Goal: Task Accomplishment & Management: Manage account settings

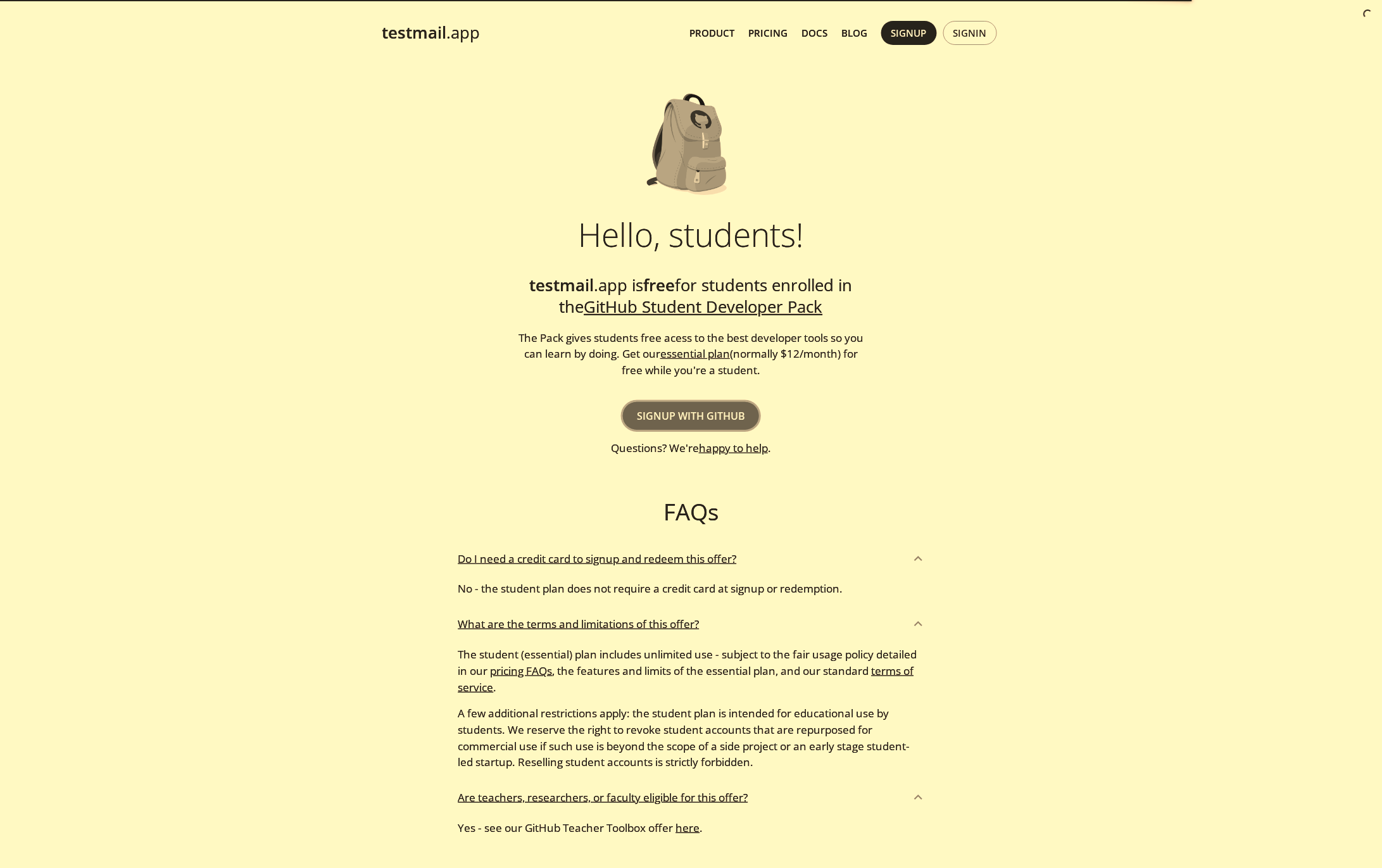
click at [697, 415] on span "Signup with GitHub" at bounding box center [691, 416] width 108 height 18
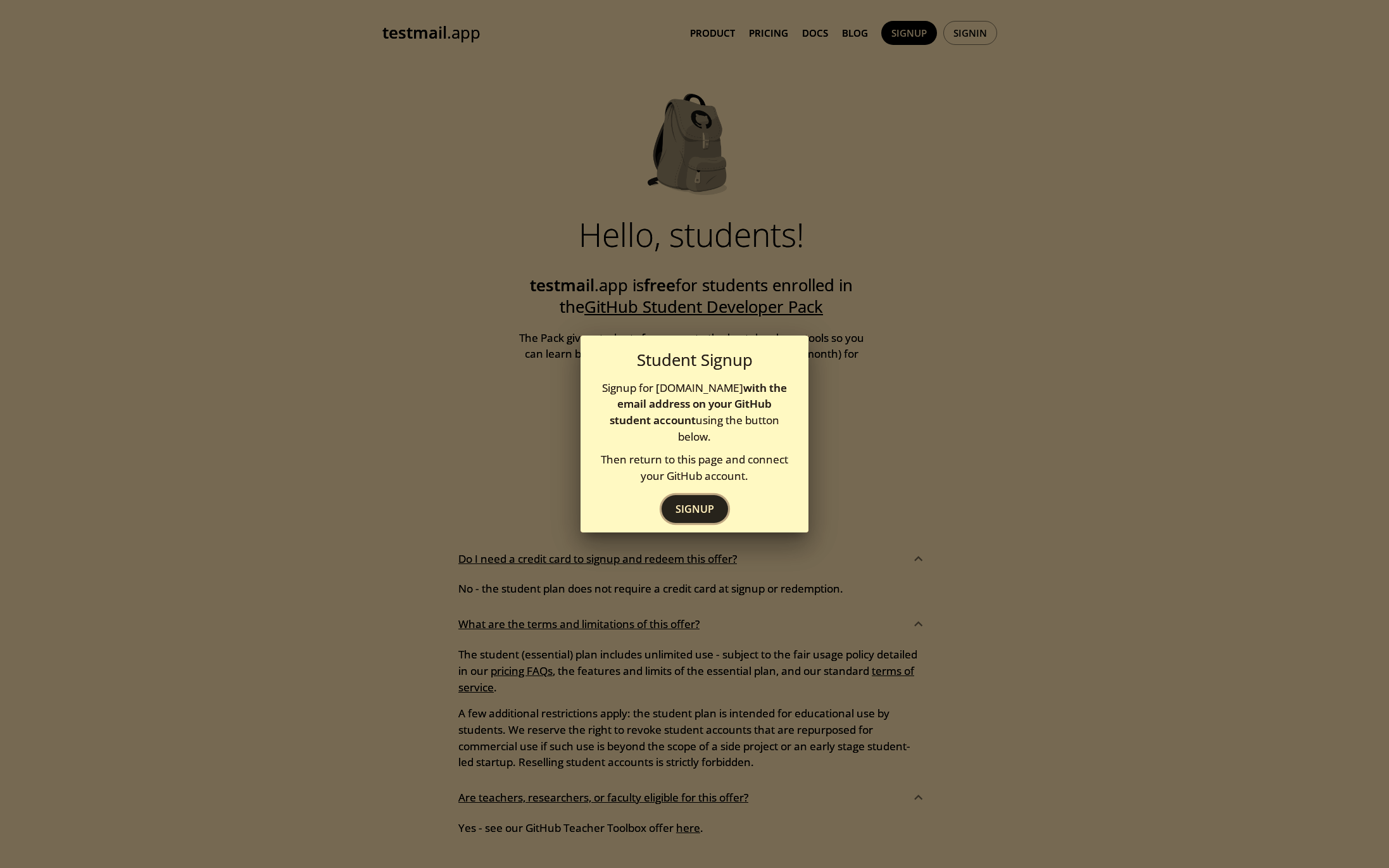
click at [696, 503] on span "Signup" at bounding box center [694, 509] width 38 height 18
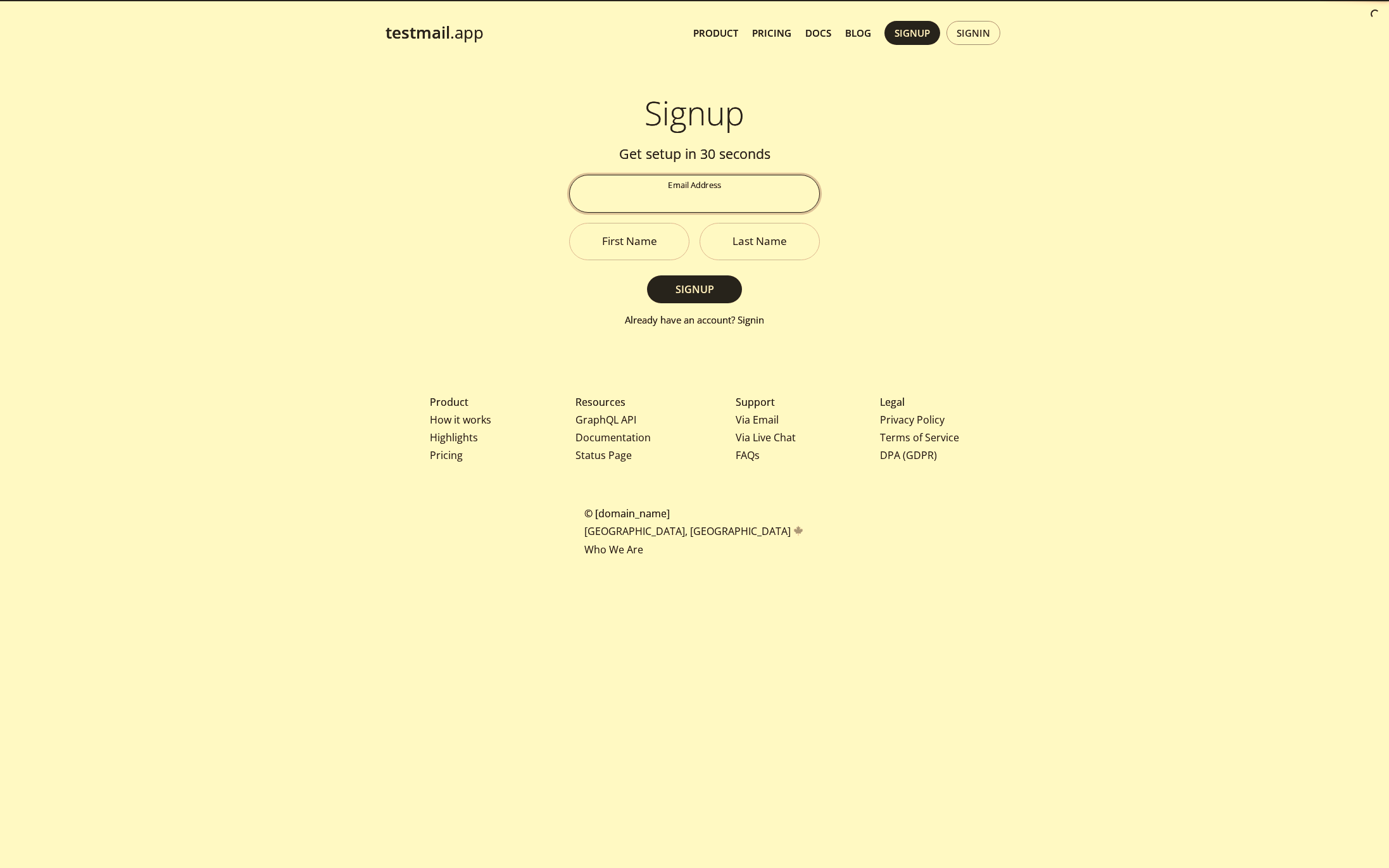
click at [738, 195] on input "Email Address" at bounding box center [694, 193] width 250 height 36
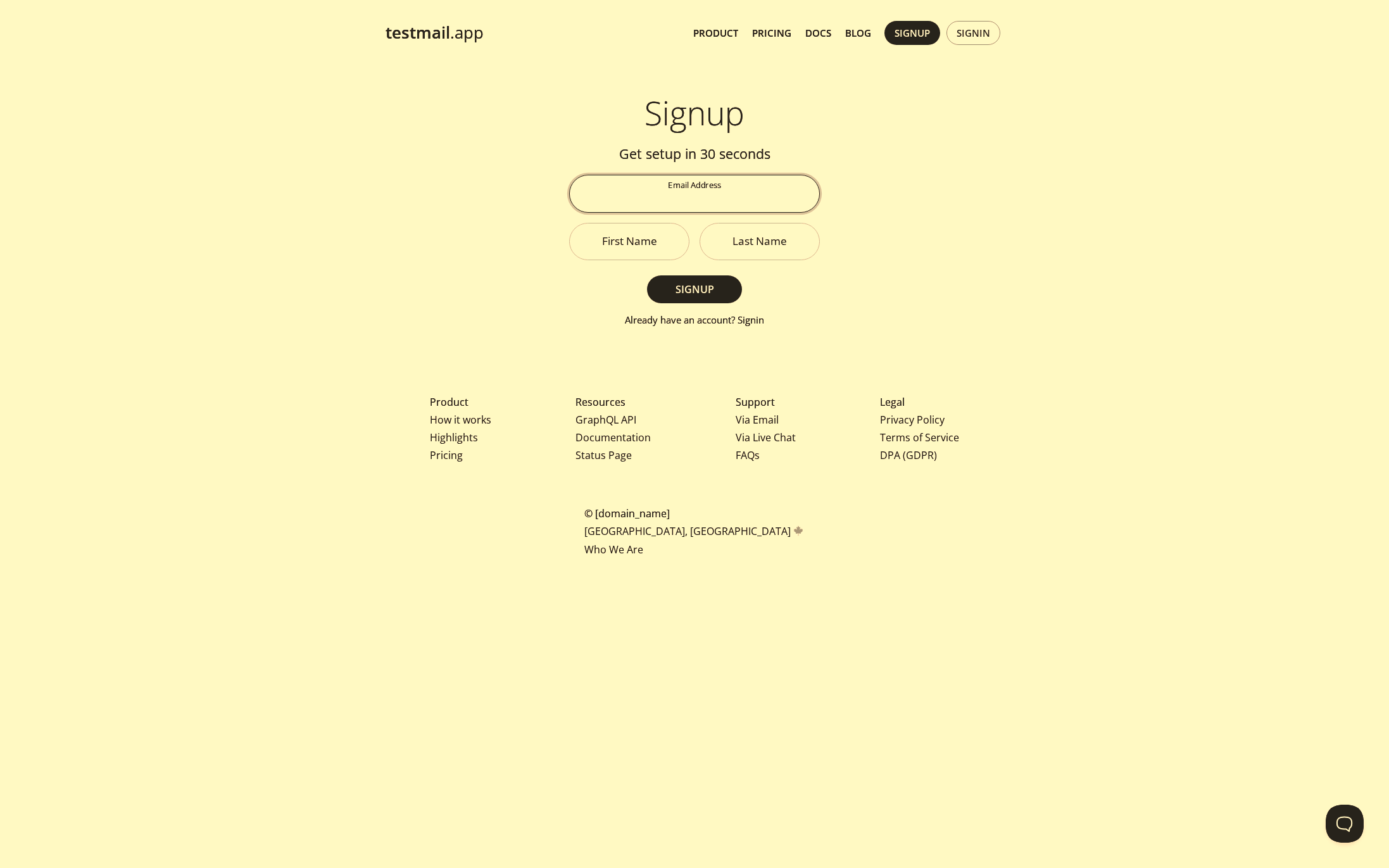
type input "[EMAIL_ADDRESS][DOMAIN_NAME]"
click at [641, 246] on input "First Name" at bounding box center [629, 242] width 119 height 36
type input "[PERSON_NAME]"
click at [755, 248] on input "Last Name" at bounding box center [760, 242] width 119 height 36
type input "[PERSON_NAME]"
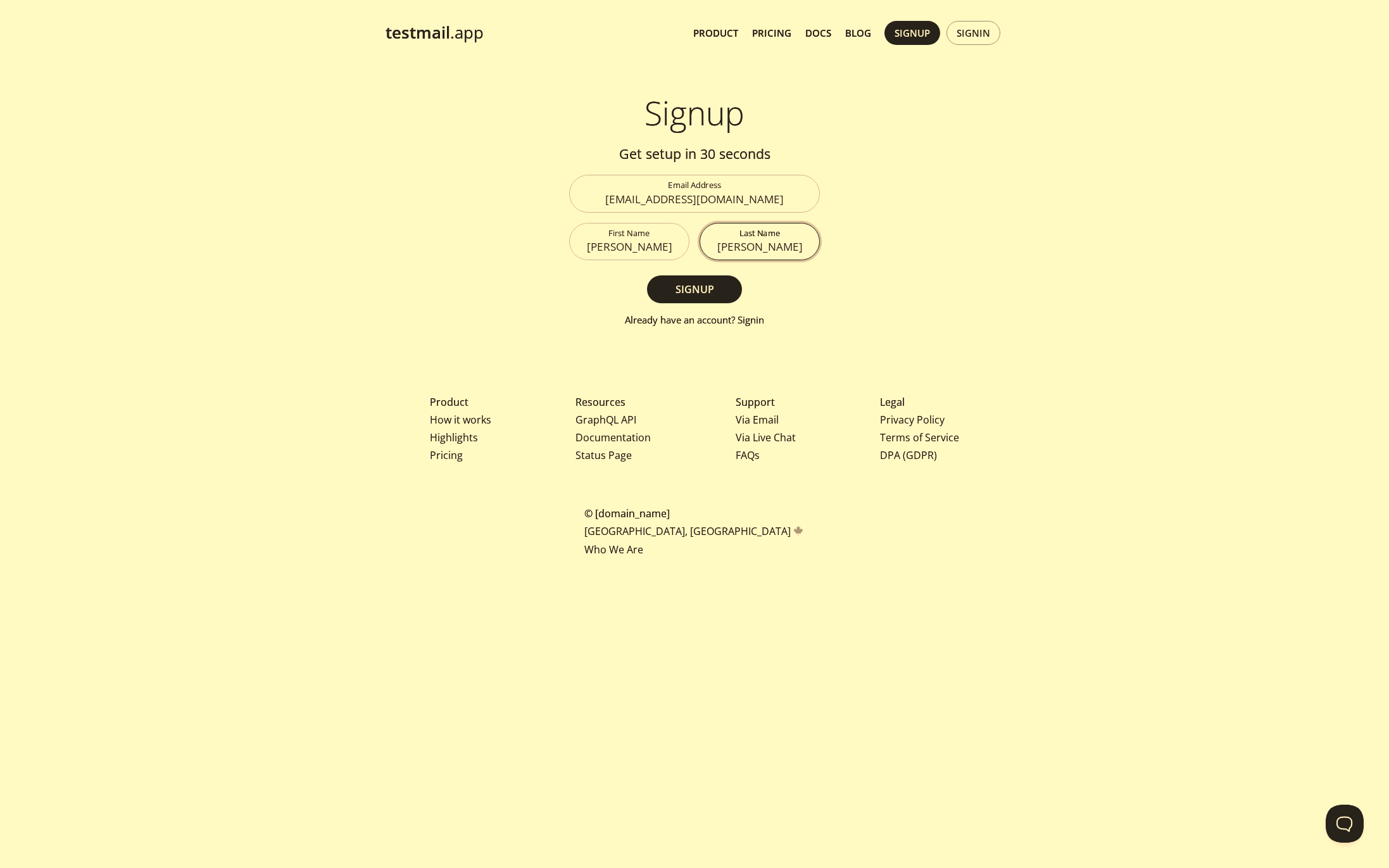
click at [647, 275] on button "Signup" at bounding box center [694, 289] width 95 height 27
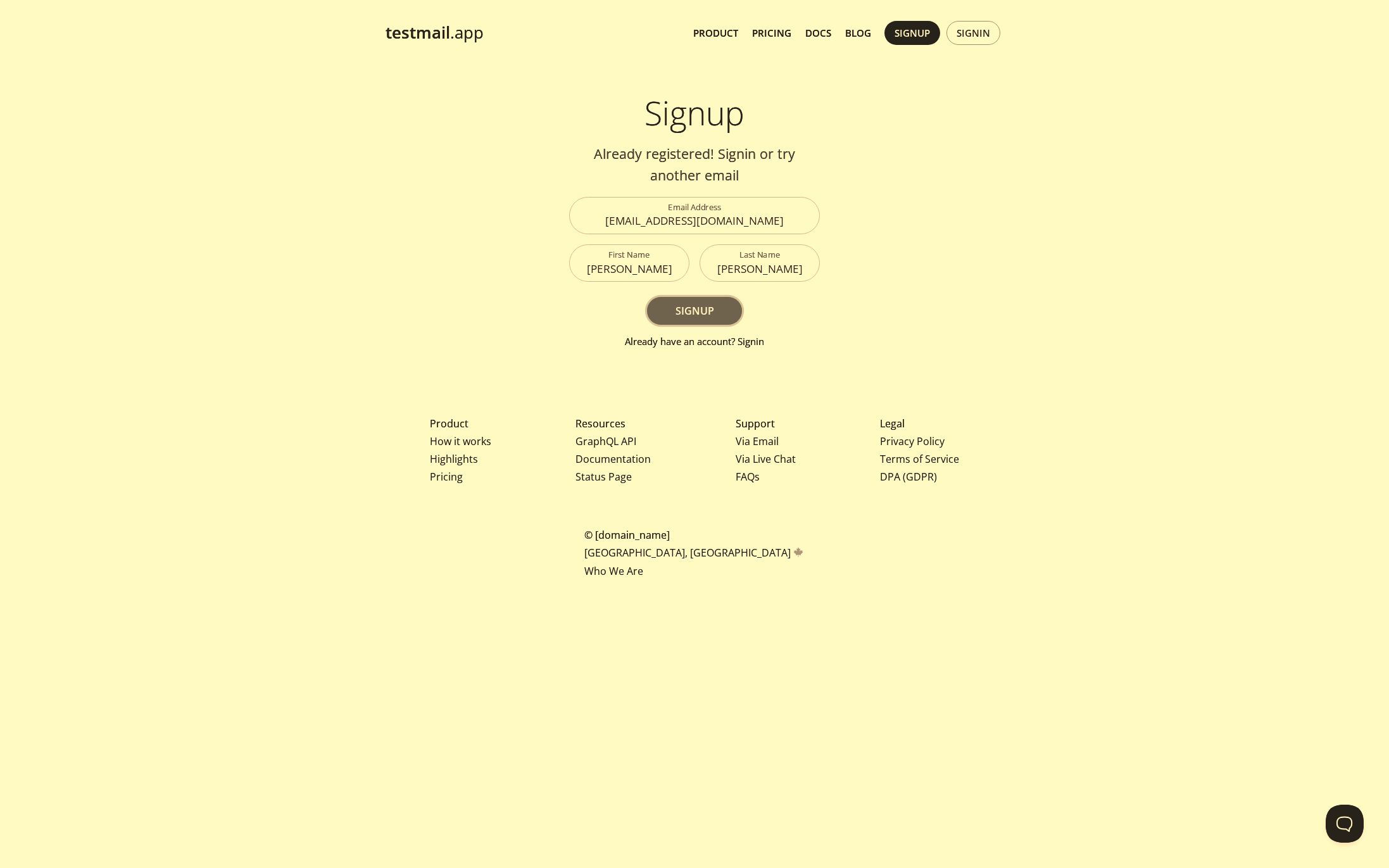
click at [667, 322] on button "Signup" at bounding box center [694, 310] width 95 height 27
click at [735, 339] on link "Already have an account? Signin" at bounding box center [694, 341] width 139 height 13
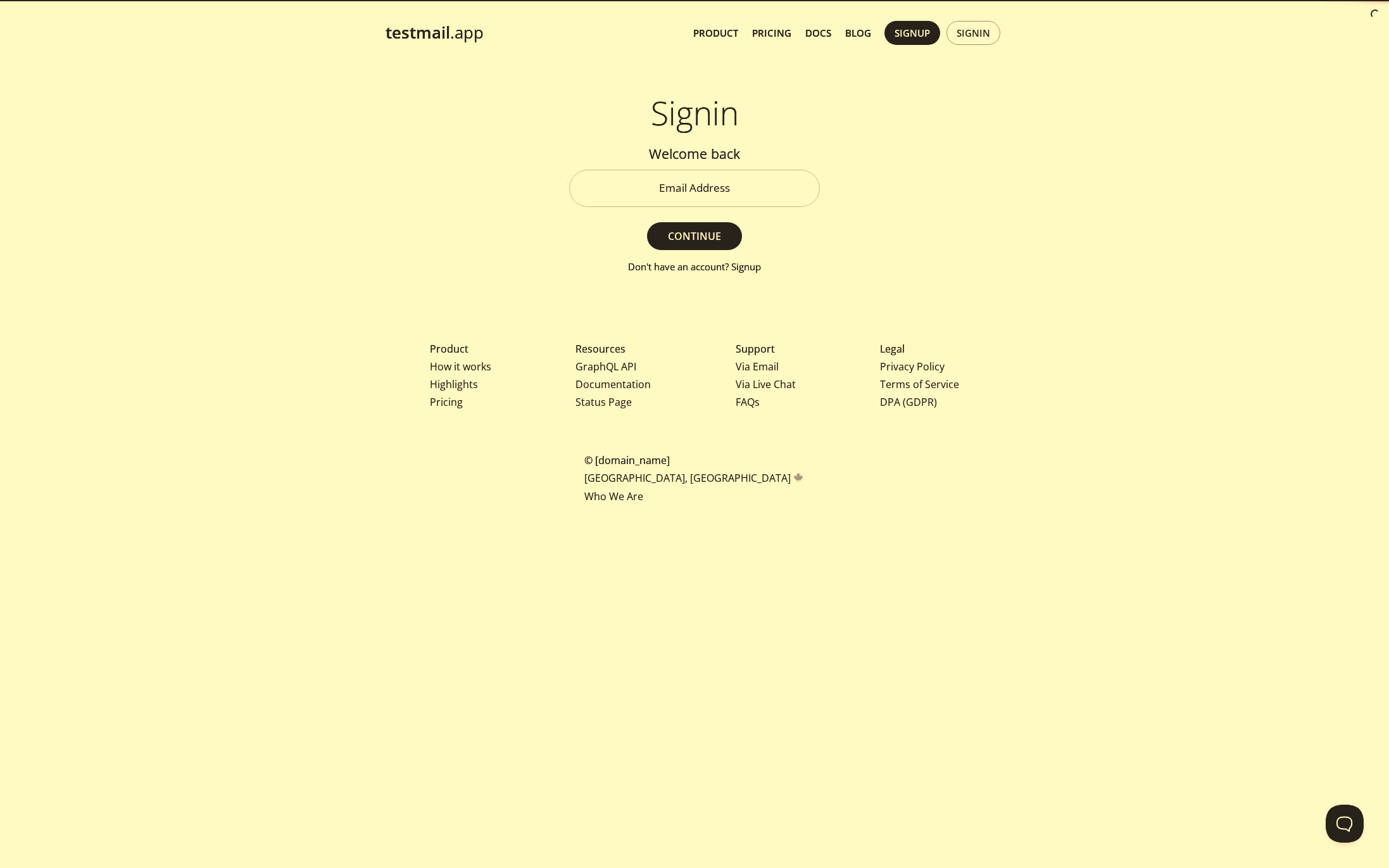
click at [701, 191] on input "Email Address" at bounding box center [694, 188] width 250 height 36
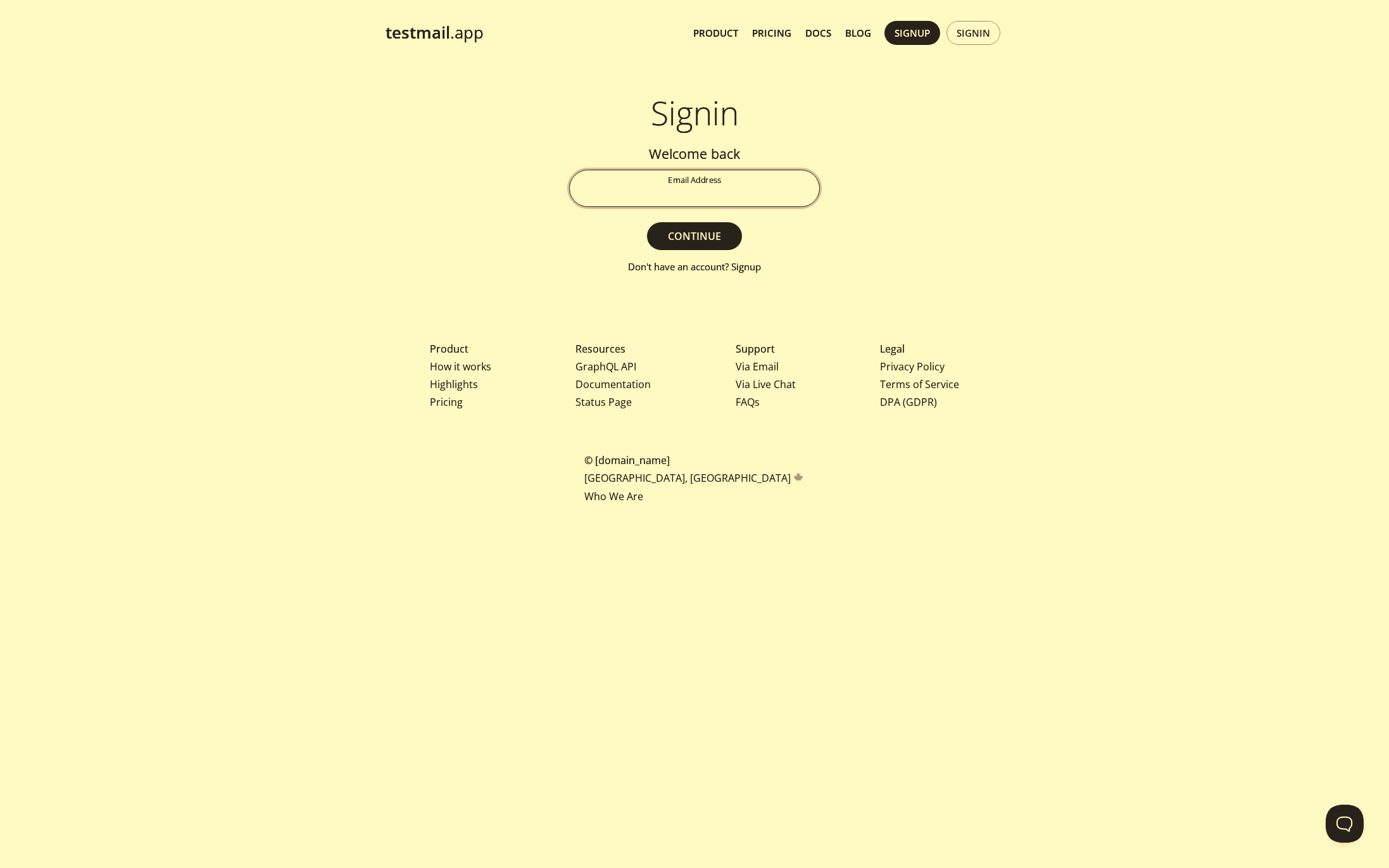
type input "[EMAIL_ADDRESS][DOMAIN_NAME]"
click at [713, 239] on span "Continue" at bounding box center [694, 236] width 67 height 18
click at [713, 188] on input "Signin Security Code" at bounding box center [694, 188] width 250 height 36
paste input "WCF8V1X"
type input "WCF8V1X"
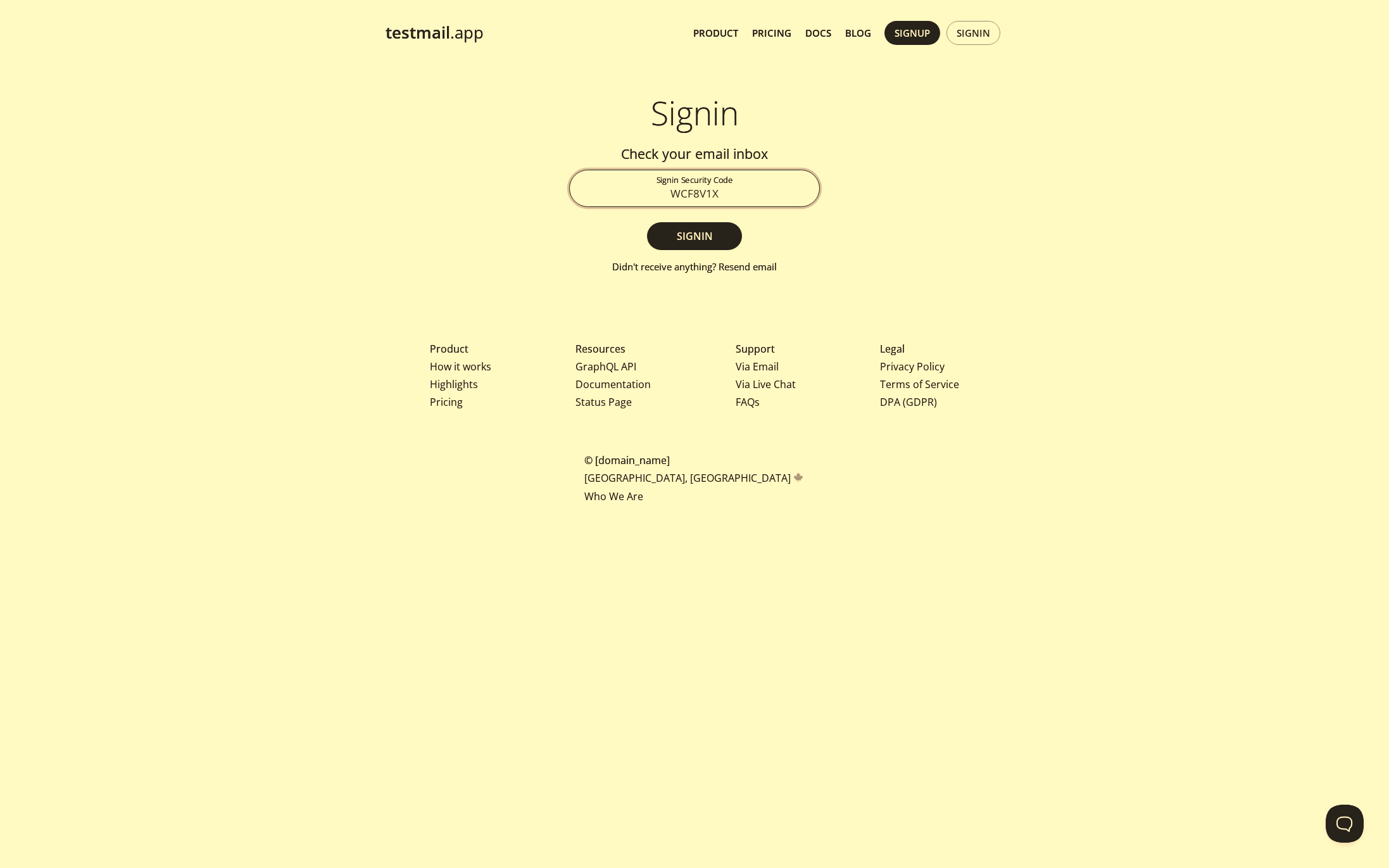
click at [647, 222] on button "Signin" at bounding box center [694, 235] width 95 height 27
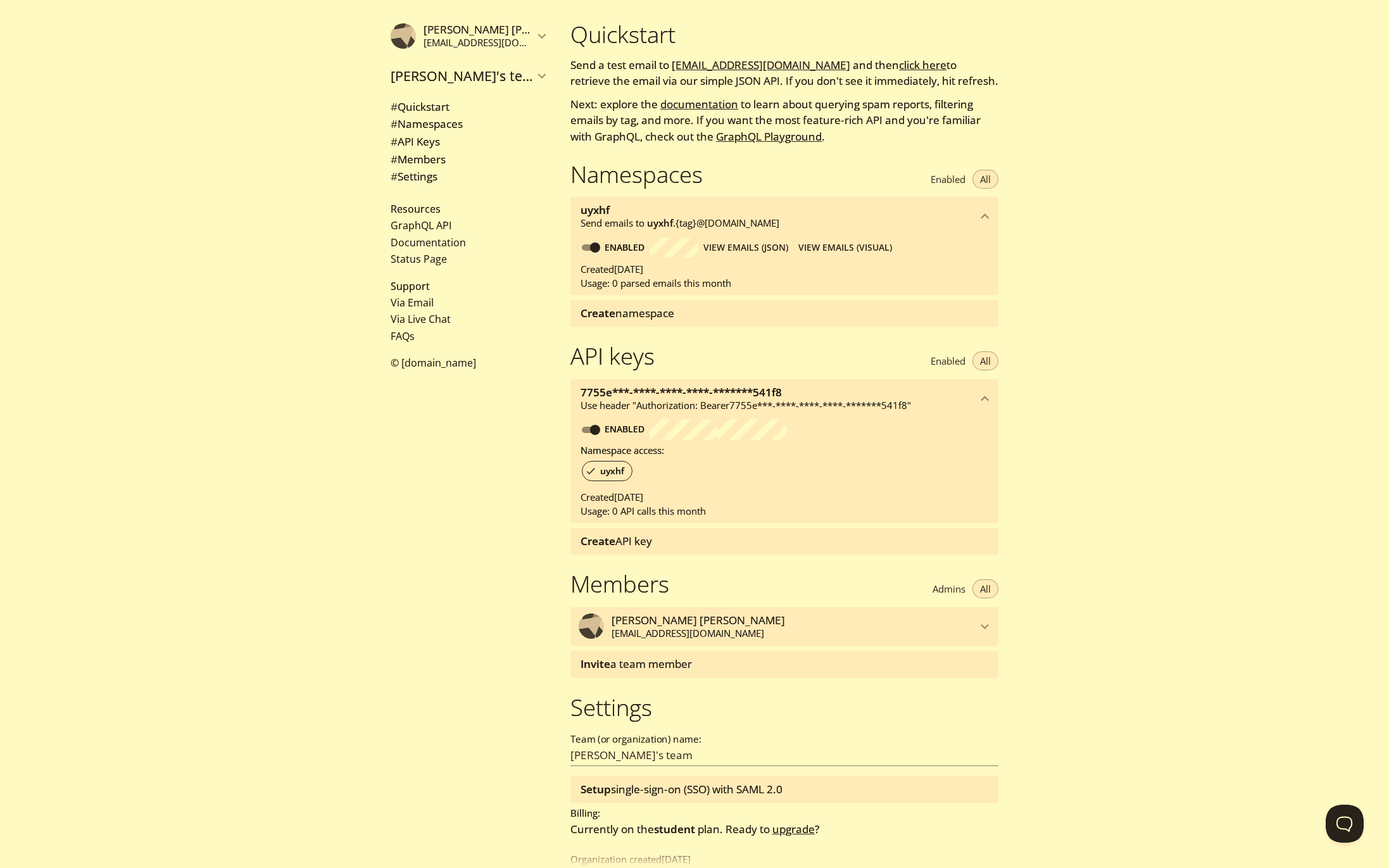
click at [829, 218] on p "Send emails to uyxhf . {tag} @inbox.testmail.app" at bounding box center [778, 224] width 396 height 13
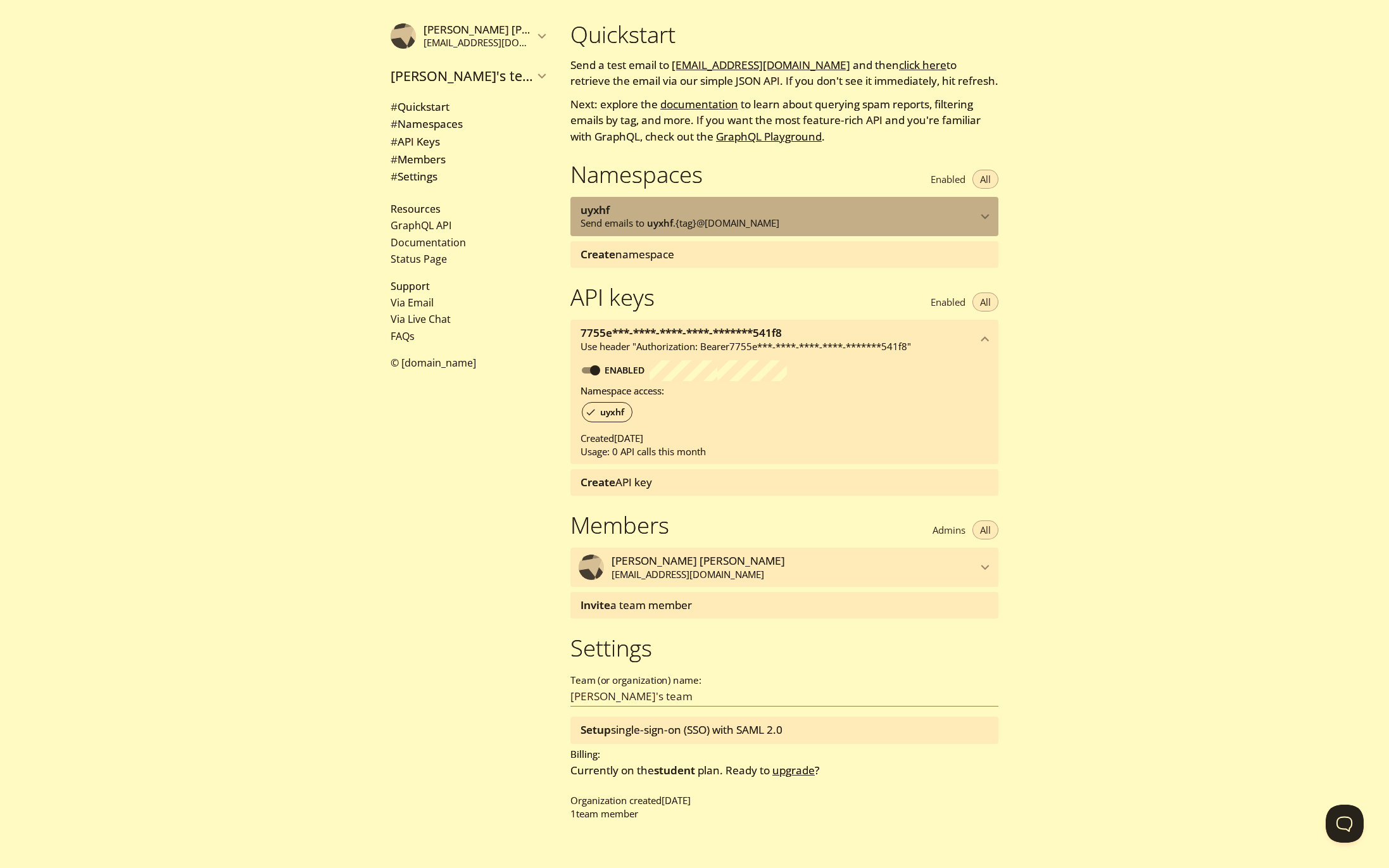
click at [829, 219] on p "Send emails to uyxhf . {tag} @inbox.testmail.app" at bounding box center [778, 224] width 396 height 13
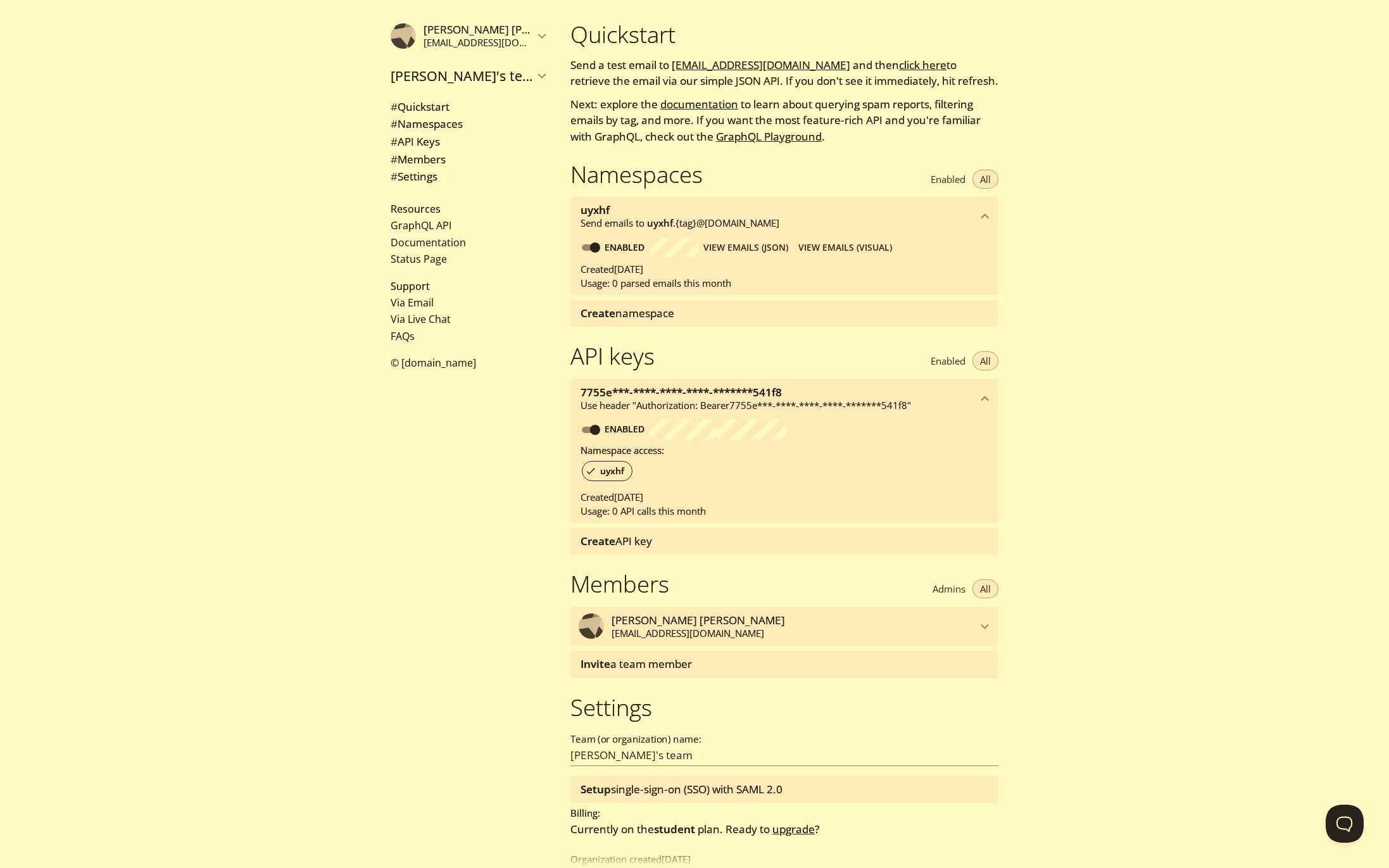
click at [628, 314] on span "Create namespace" at bounding box center [627, 313] width 93 height 15
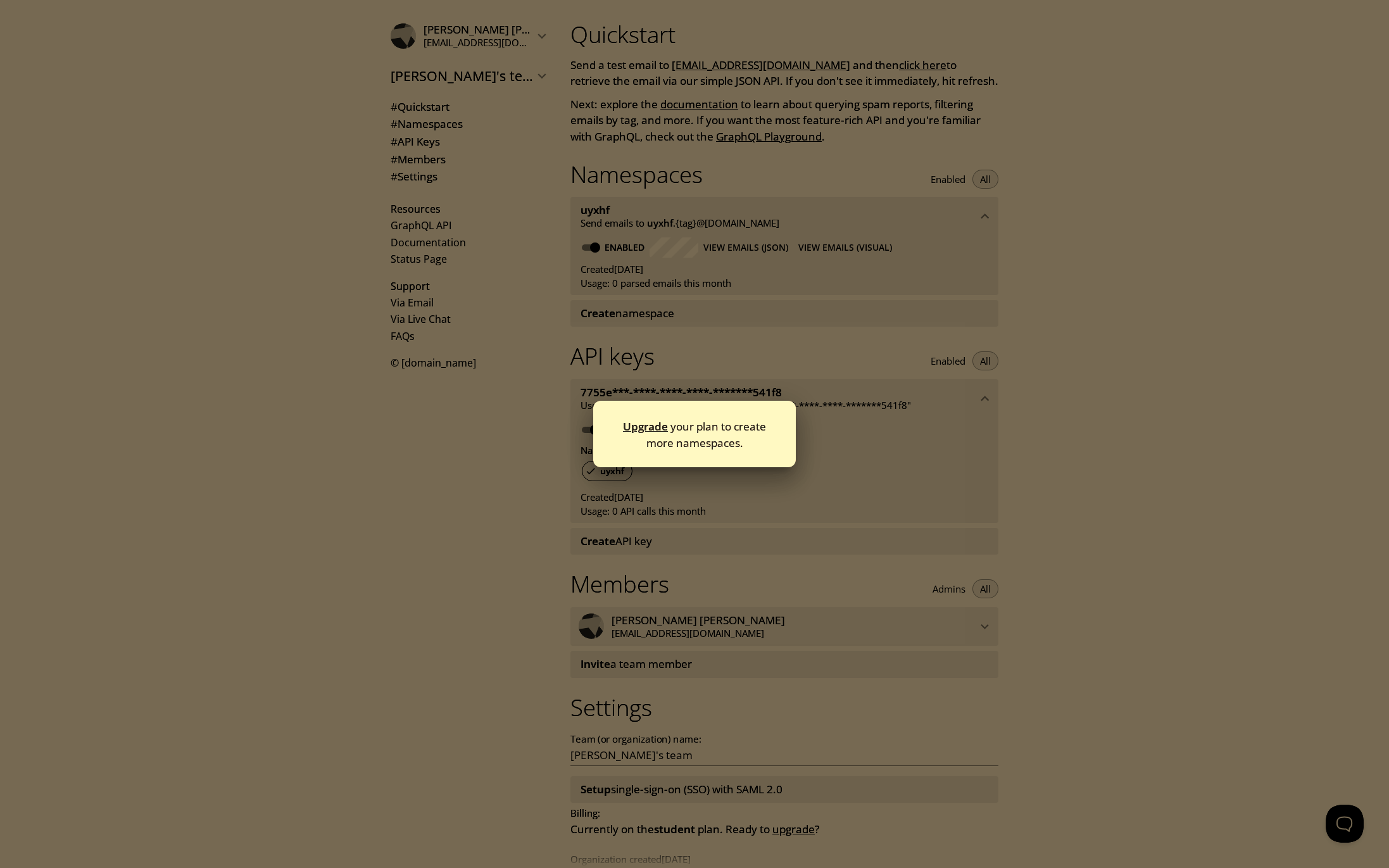
click at [700, 369] on div "Upgrade your plan to create more namespaces." at bounding box center [694, 434] width 1389 height 868
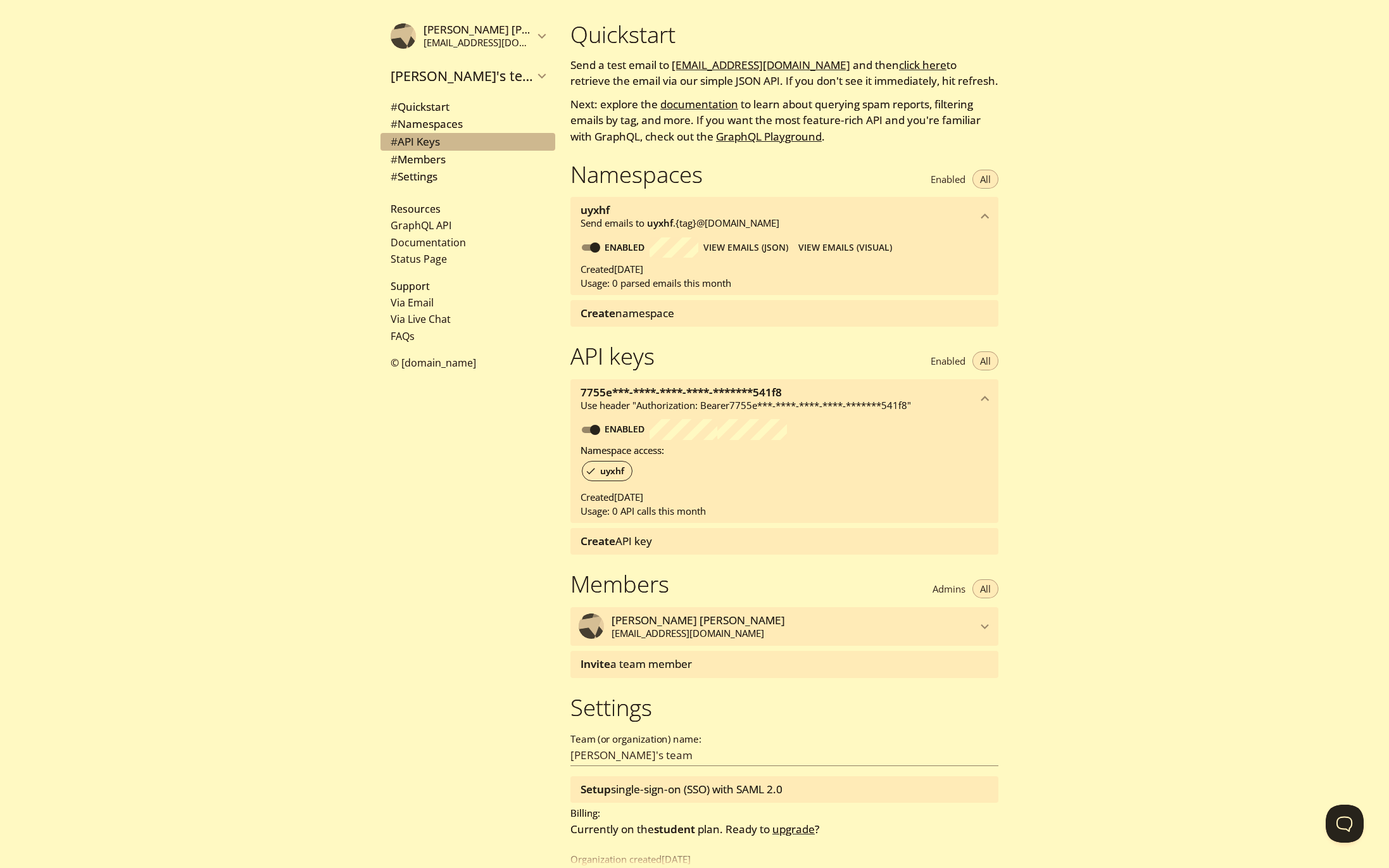
click at [454, 143] on span "# API Keys" at bounding box center [468, 141] width 155 height 16
click at [648, 307] on span "Create namespace" at bounding box center [627, 313] width 93 height 15
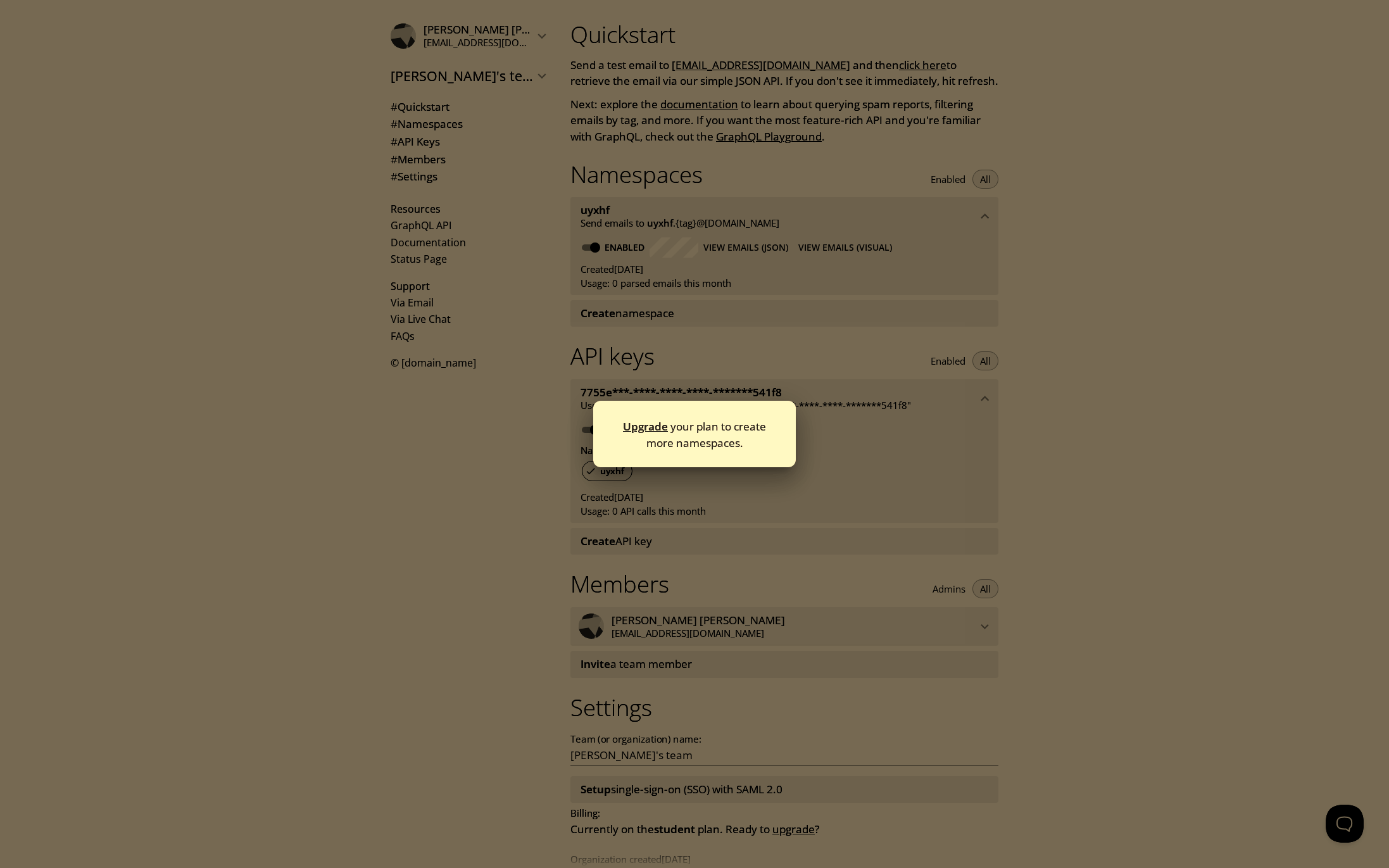
click at [643, 431] on link "Upgrade" at bounding box center [645, 426] width 45 height 15
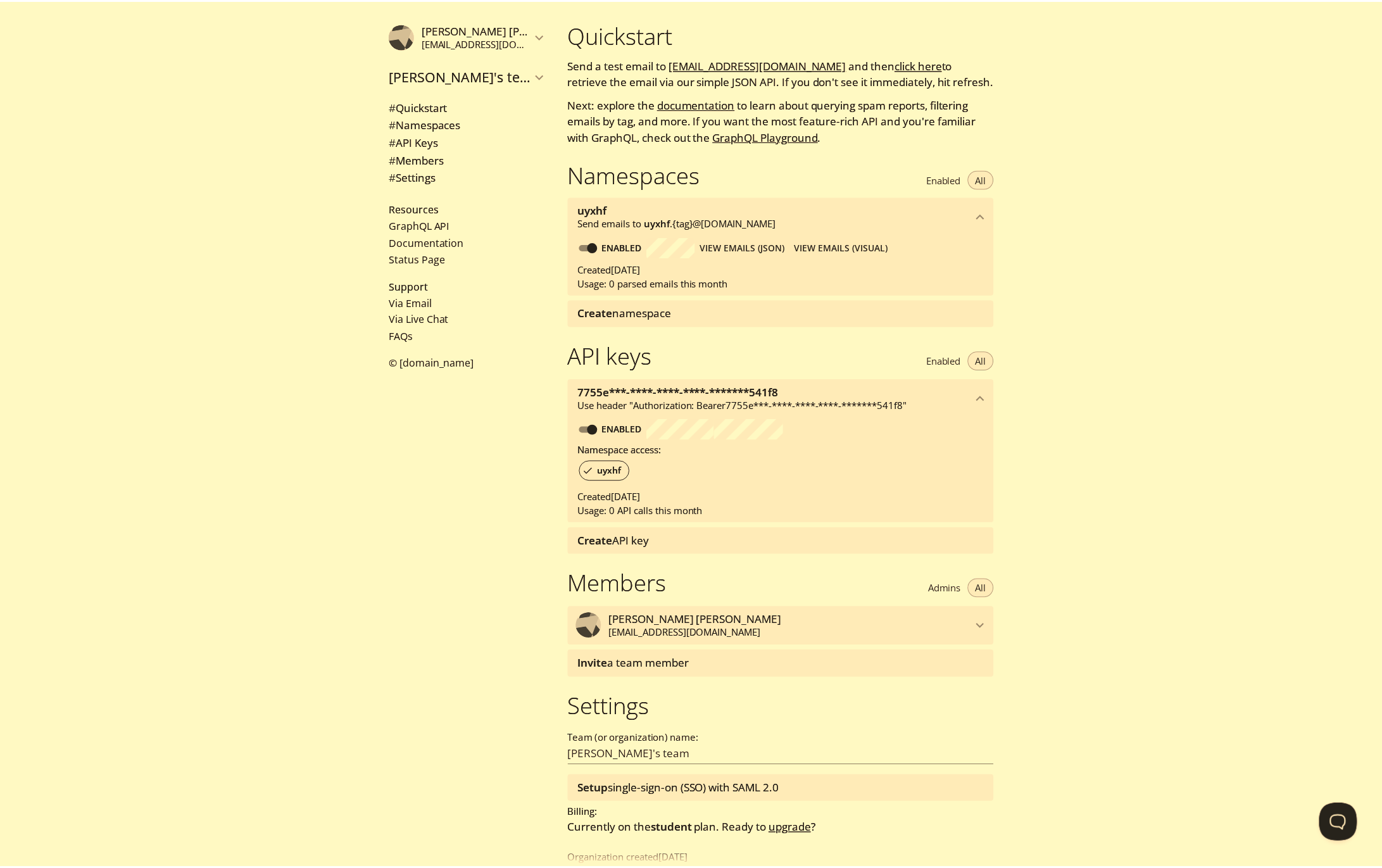
scroll to position [31, 0]
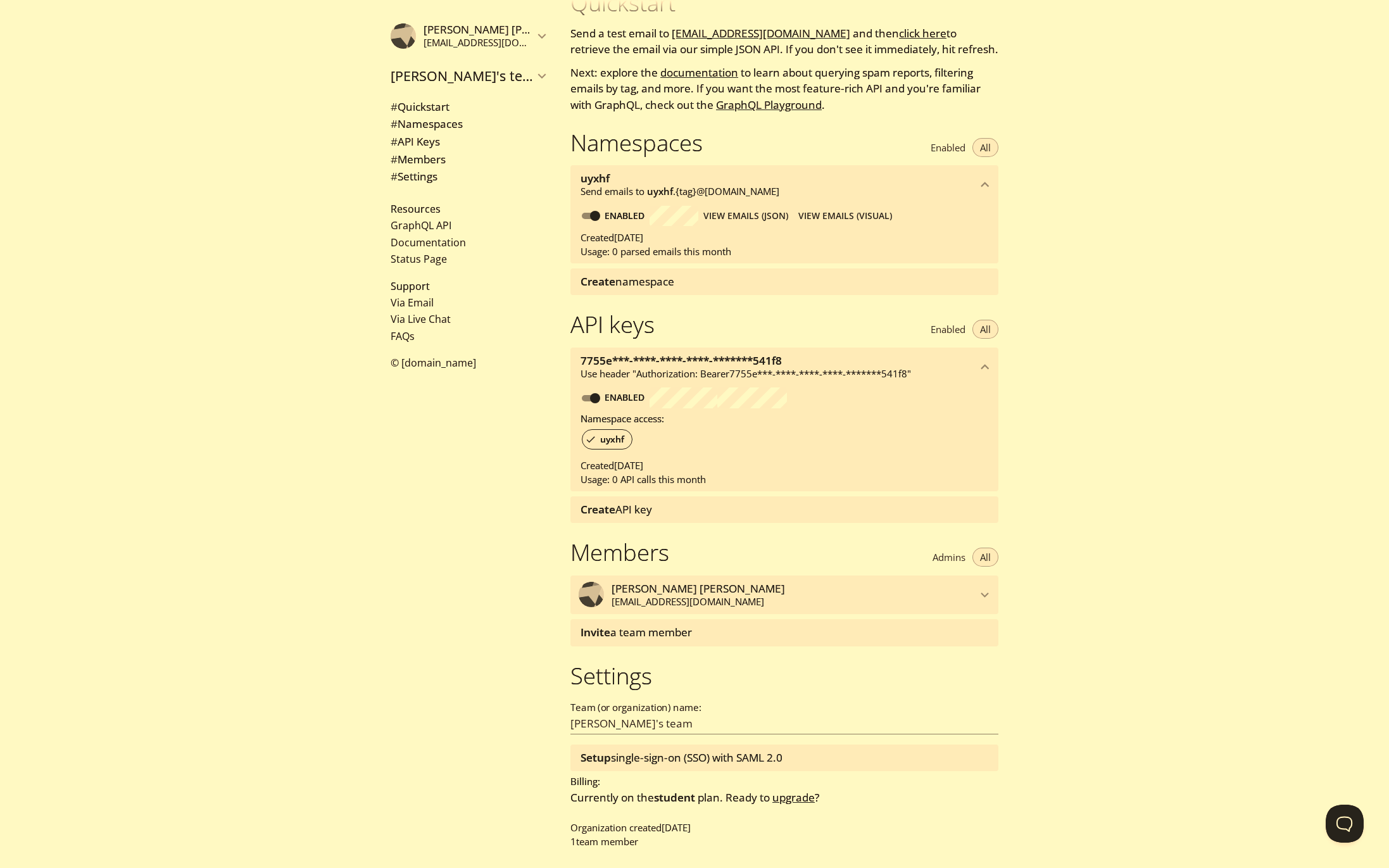
click at [673, 801] on span "student" at bounding box center [674, 797] width 41 height 15
click at [786, 793] on link "upgrade" at bounding box center [793, 797] width 42 height 15
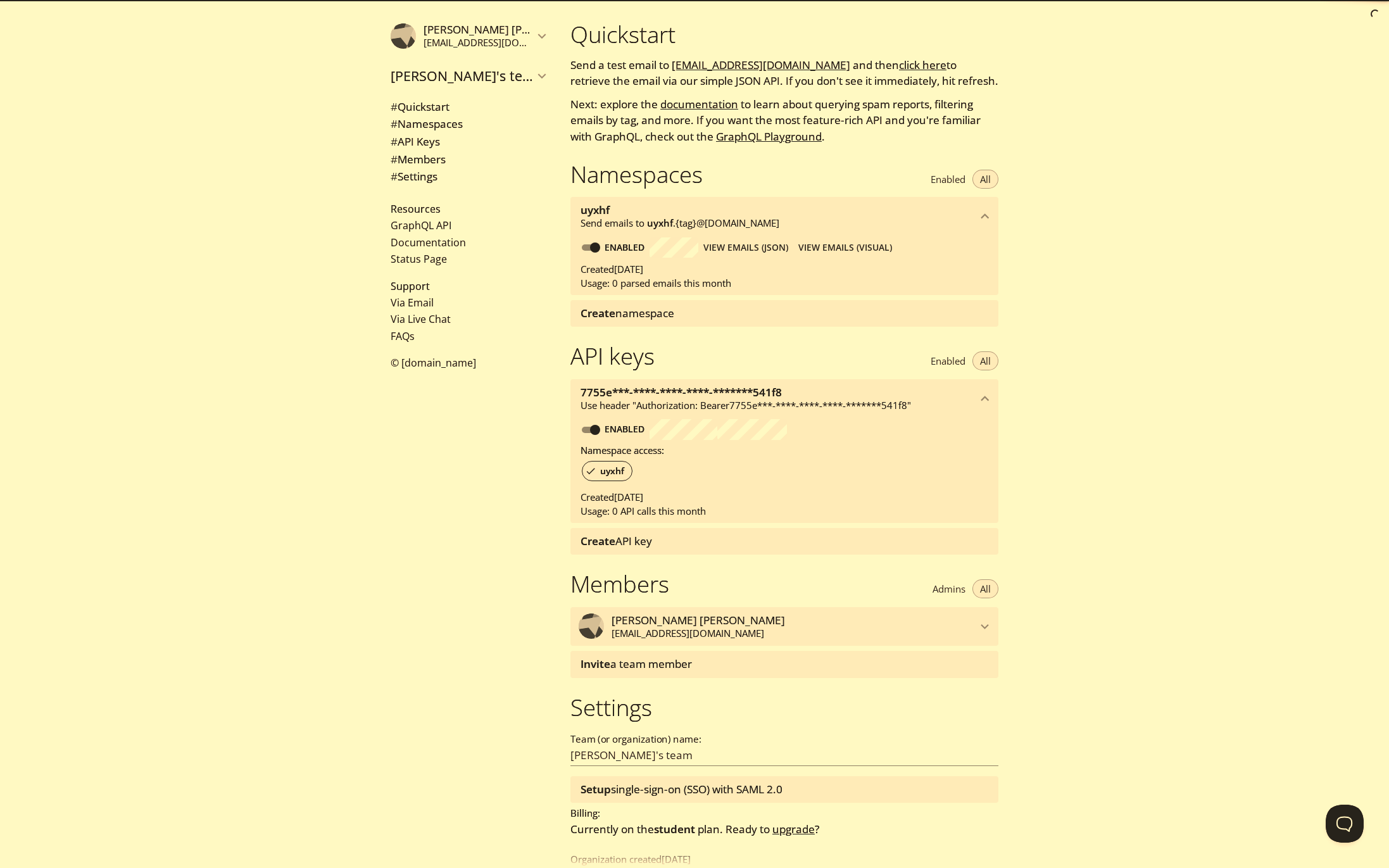
scroll to position [31, 0]
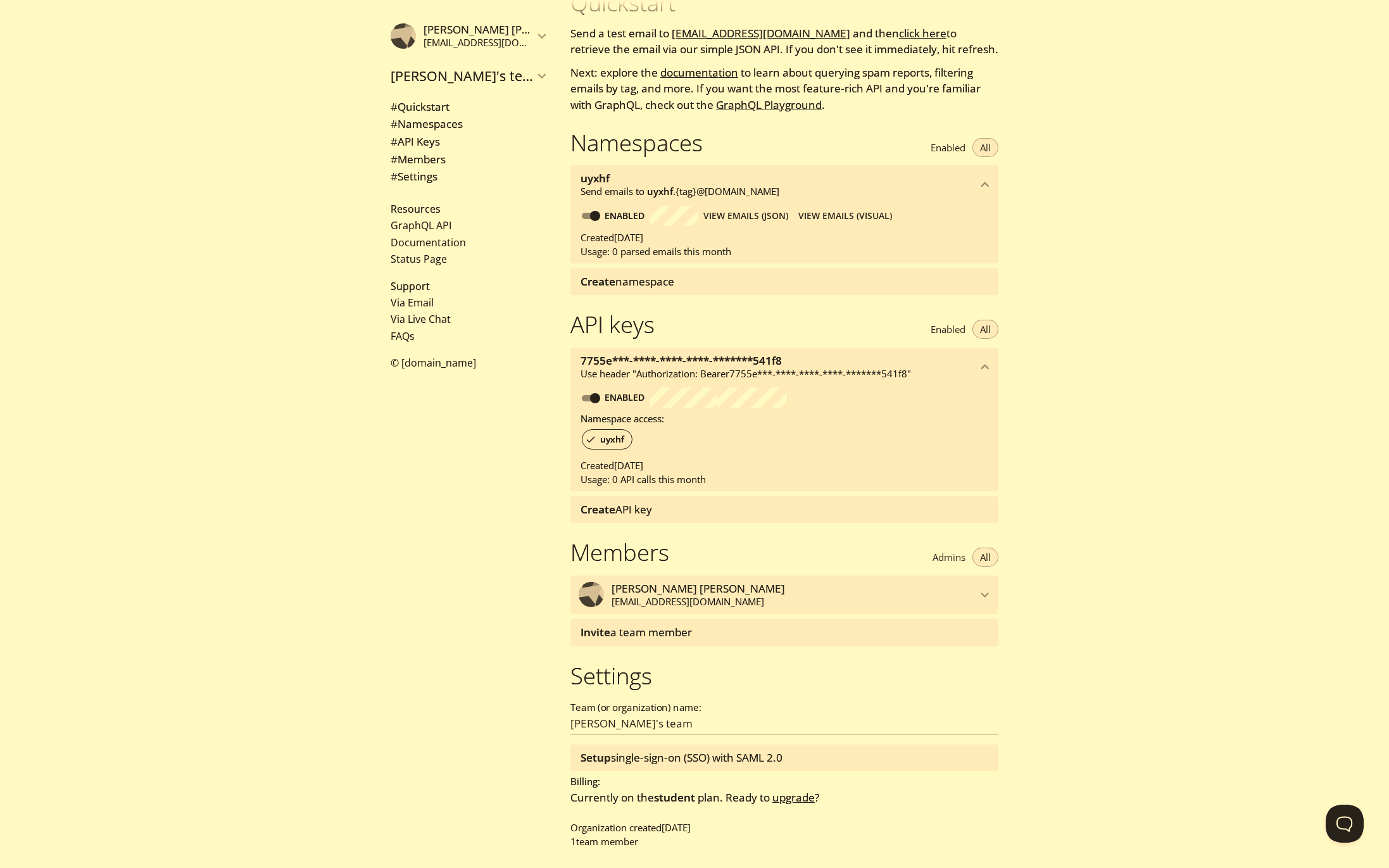
click at [667, 797] on span "student" at bounding box center [674, 797] width 41 height 15
click at [464, 172] on span "# Settings" at bounding box center [468, 177] width 155 height 16
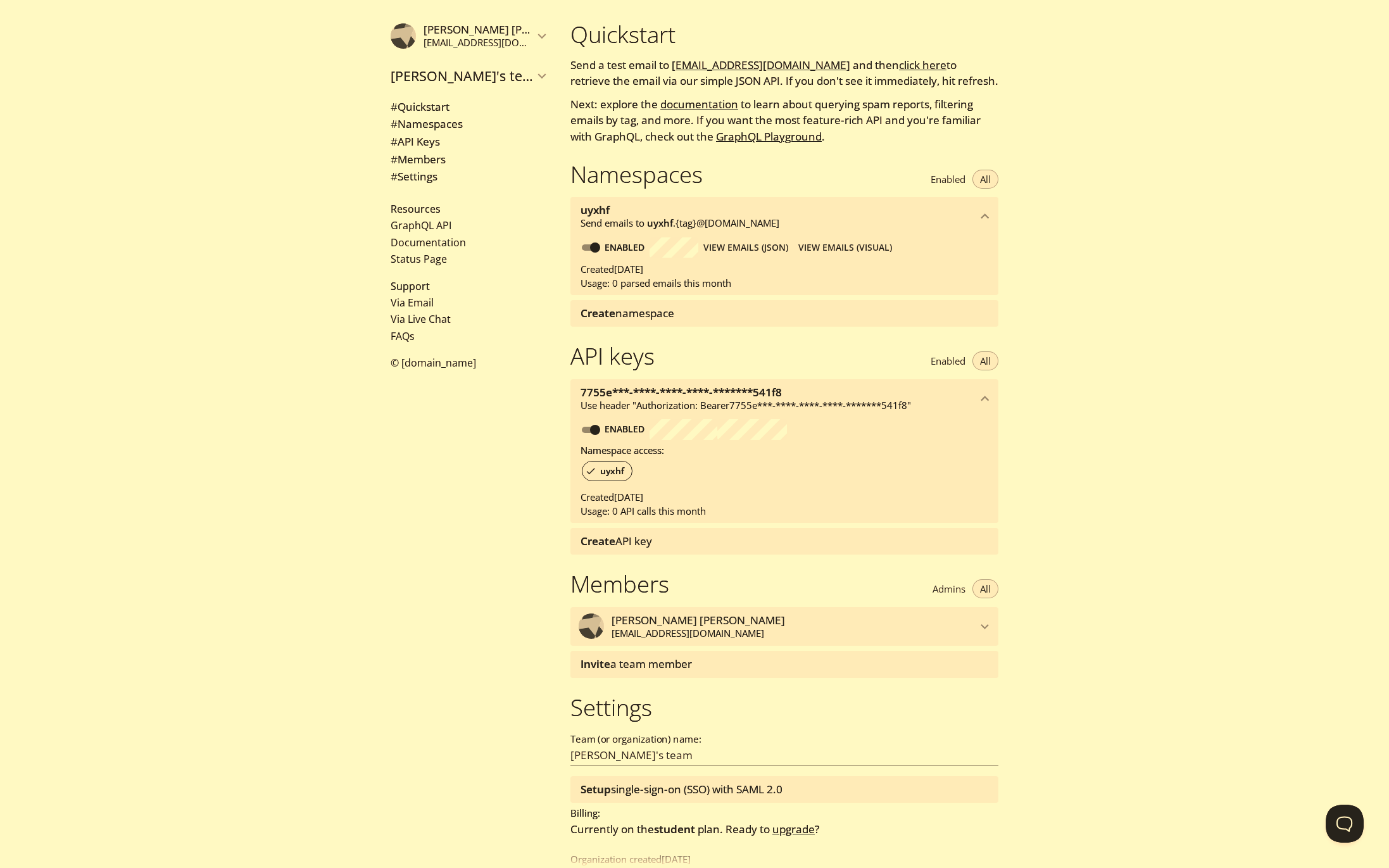
click at [806, 140] on link "GraphQL Playground" at bounding box center [768, 137] width 106 height 15
click at [910, 66] on link "click here" at bounding box center [923, 64] width 48 height 15
click at [815, 247] on span "View Emails (Visual)" at bounding box center [844, 247] width 93 height 15
